Goal: Information Seeking & Learning: Learn about a topic

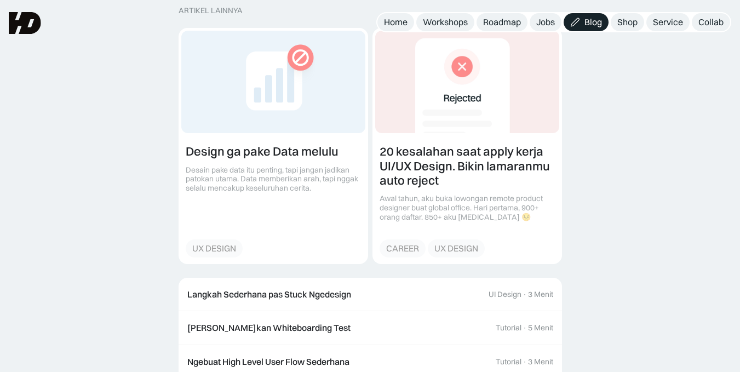
scroll to position [2354, 0]
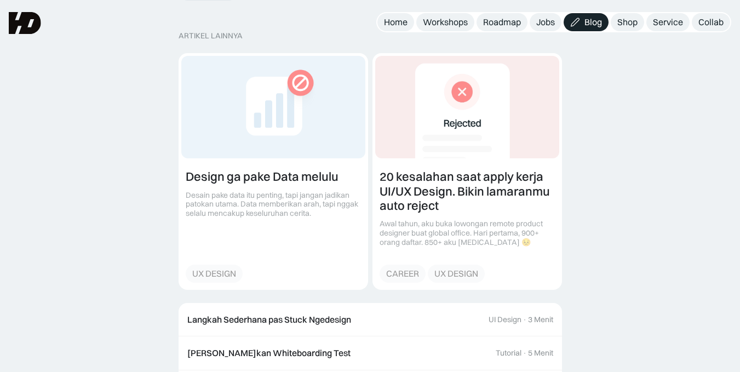
click at [21, 23] on img at bounding box center [25, 23] width 32 height 22
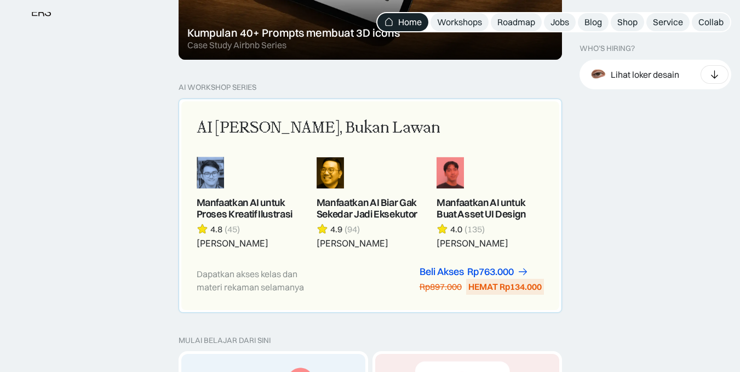
scroll to position [931, 0]
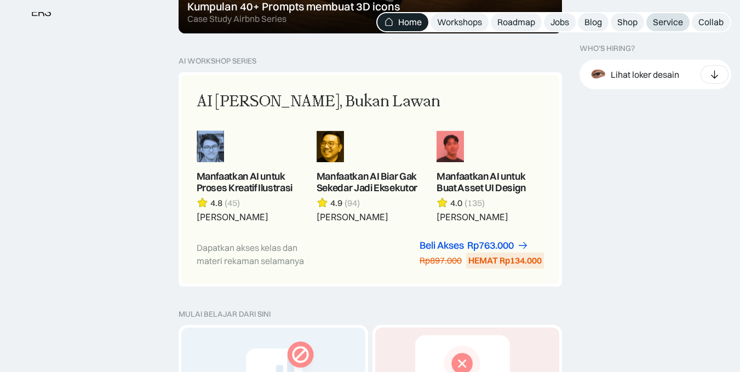
click at [667, 22] on div "Service" at bounding box center [667, 21] width 30 height 11
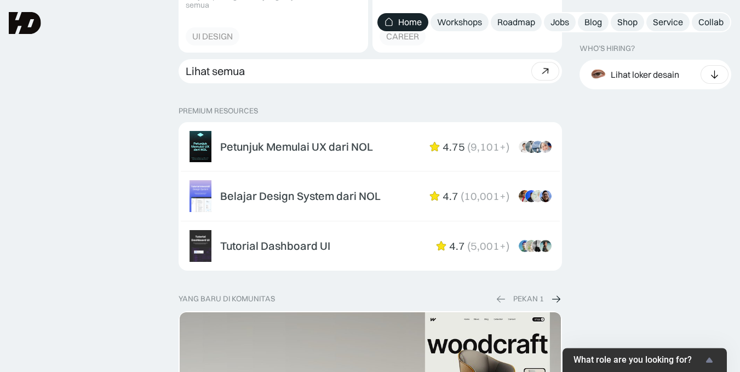
scroll to position [1587, 0]
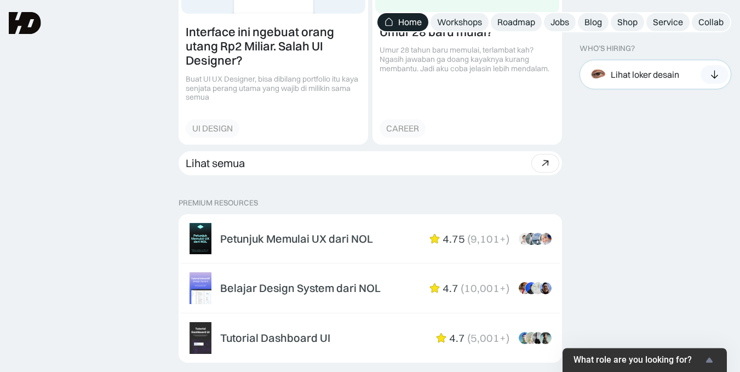
click at [644, 77] on div "Lihat loker desain" at bounding box center [644, 73] width 68 height 11
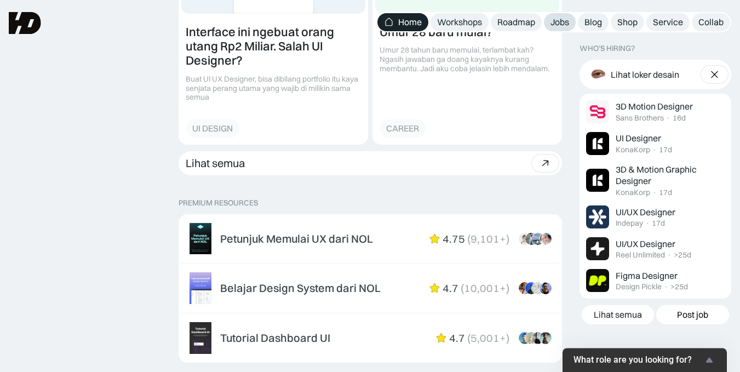
click at [561, 18] on div "Jobs" at bounding box center [559, 21] width 19 height 11
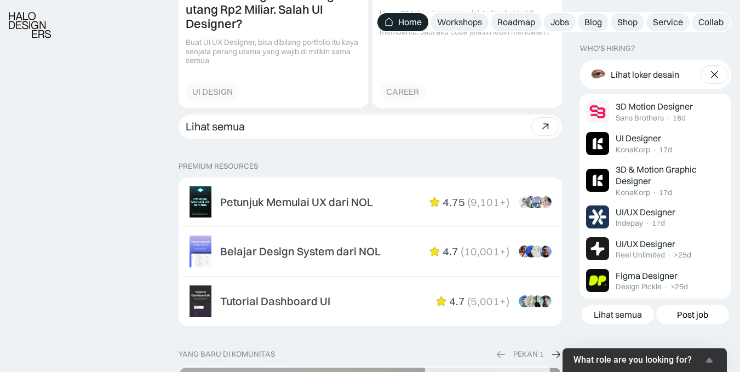
scroll to position [1642, 0]
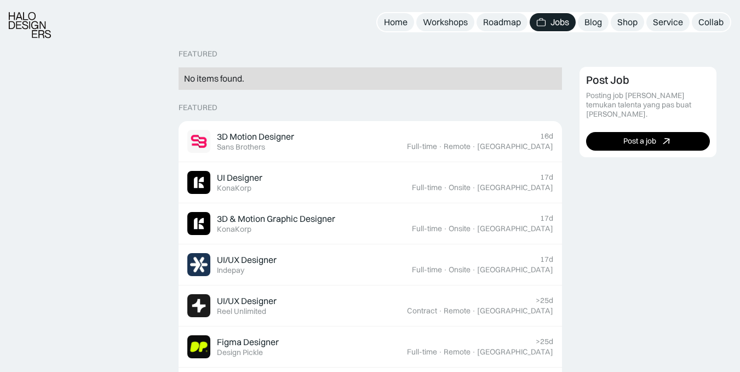
scroll to position [274, 0]
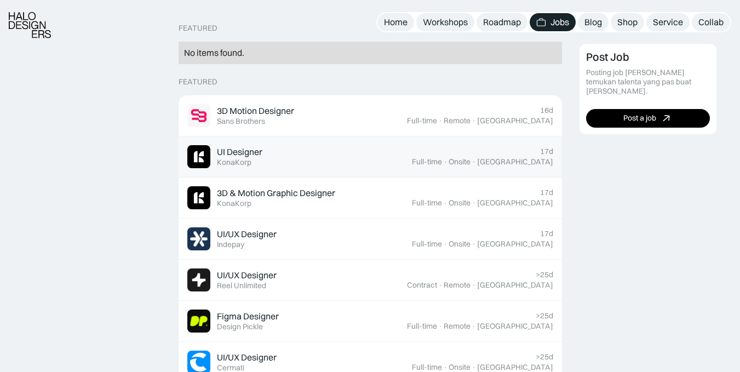
click at [283, 149] on div "UI Designer Featured KonaKorp" at bounding box center [299, 156] width 224 height 23
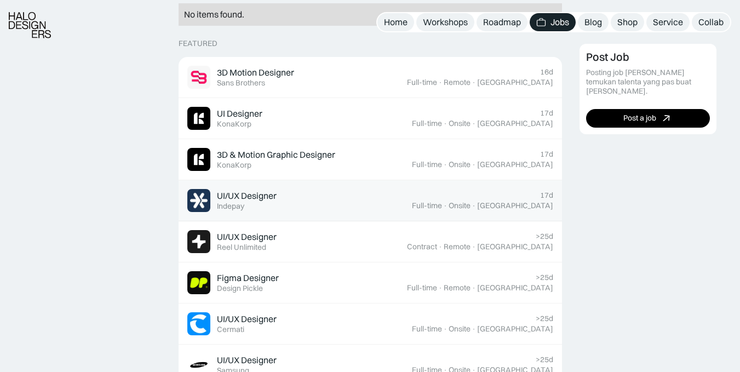
scroll to position [328, 0]
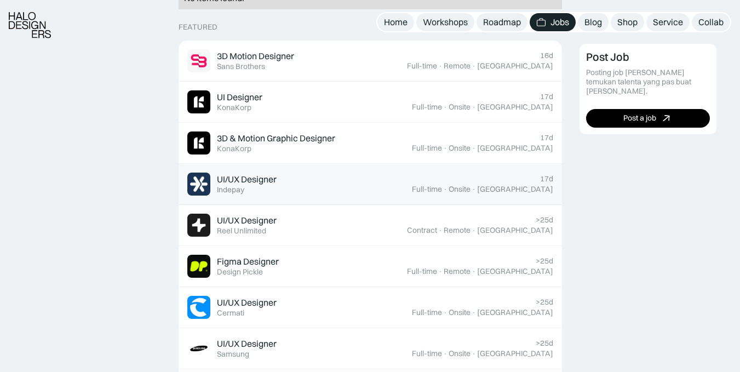
click at [331, 184] on div "UI/UX Designer Featured Indepay" at bounding box center [299, 183] width 224 height 23
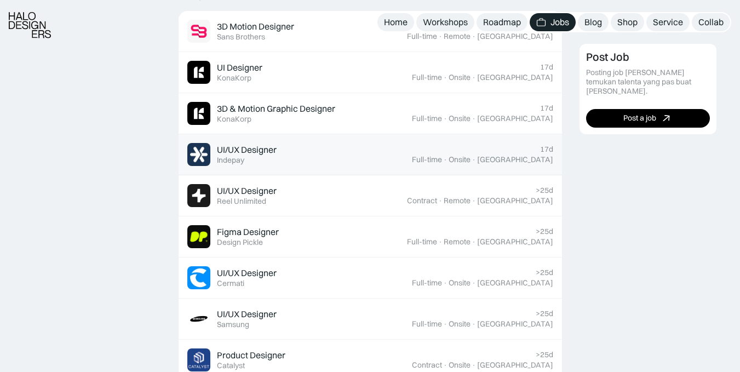
scroll to position [383, 0]
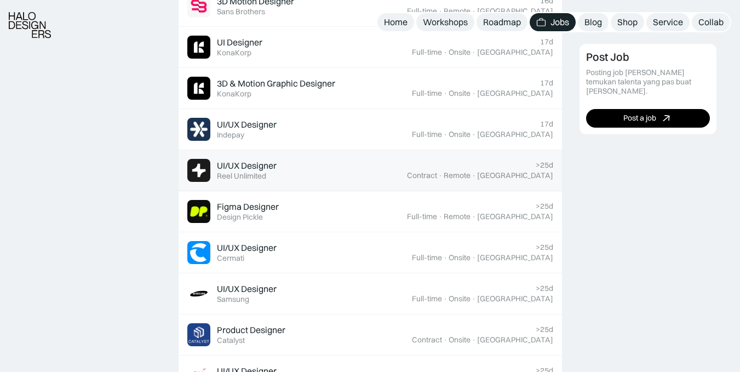
click at [313, 169] on div "UI/UX Designer Featured Reel Unlimited" at bounding box center [296, 170] width 219 height 23
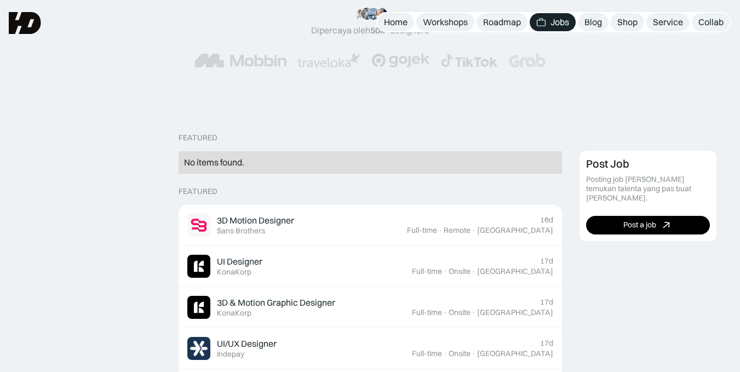
scroll to position [0, 0]
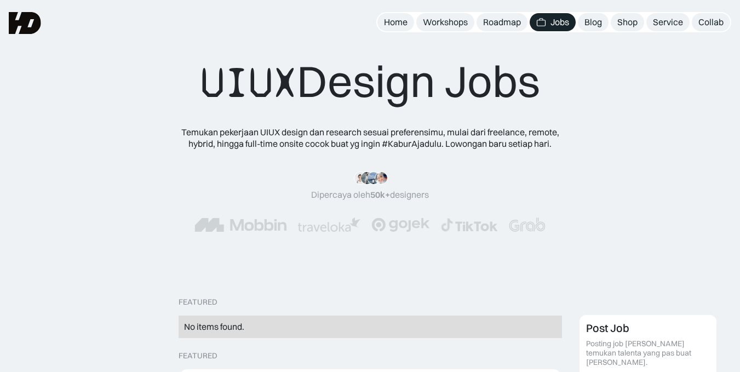
click at [25, 21] on img at bounding box center [25, 23] width 32 height 22
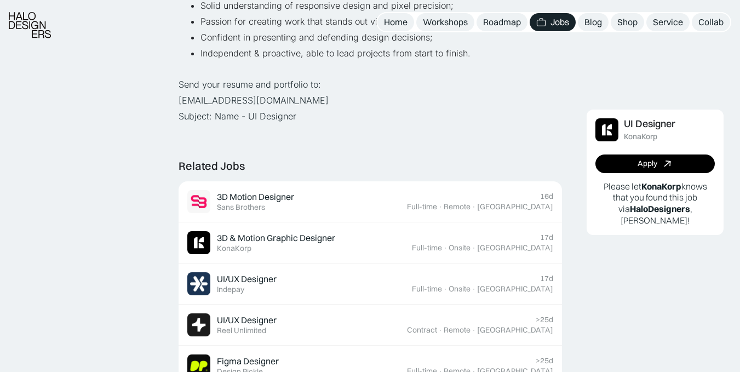
scroll to position [602, 0]
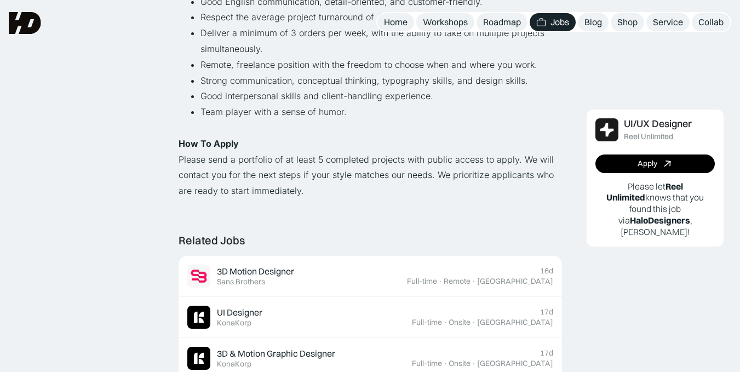
scroll to position [766, 0]
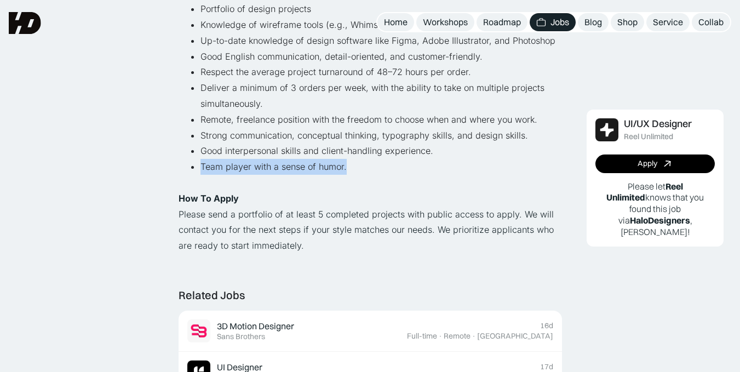
drag, startPoint x: 201, startPoint y: 164, endPoint x: 348, endPoint y: 168, distance: 146.7
click at [348, 168] on li "Team player with a sense of humor." at bounding box center [380, 175] width 361 height 32
click at [290, 180] on li "Team player with a sense of humor." at bounding box center [380, 175] width 361 height 32
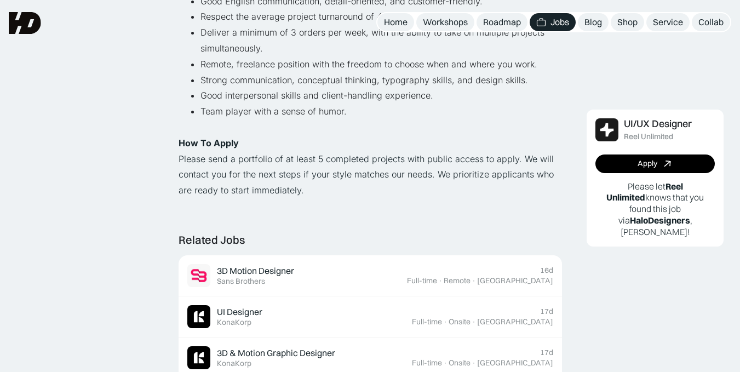
scroll to position [821, 0]
